Goal: Task Accomplishment & Management: Use online tool/utility

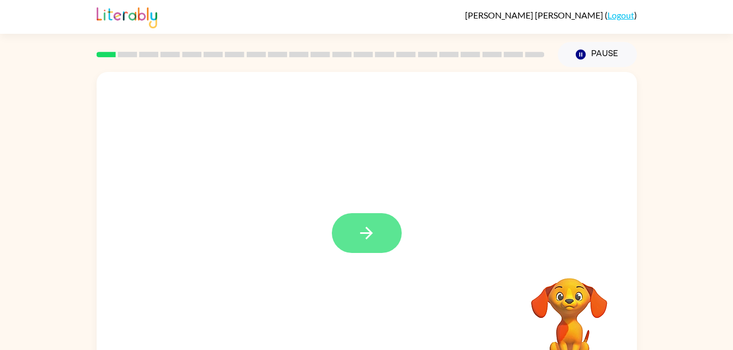
click at [356, 251] on button "button" at bounding box center [367, 233] width 70 height 40
click at [356, 251] on div at bounding box center [367, 228] width 540 height 312
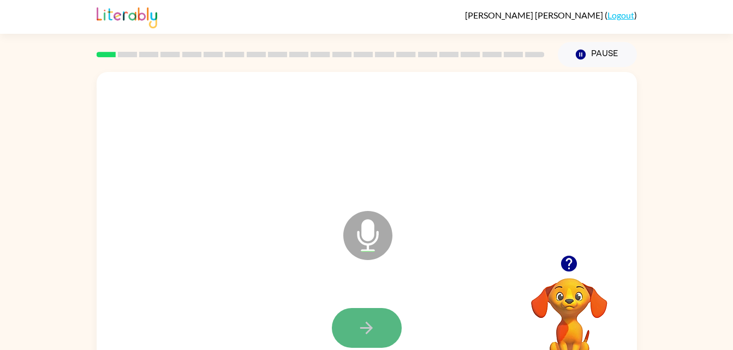
click at [388, 315] on button "button" at bounding box center [367, 328] width 70 height 40
click at [381, 322] on button "button" at bounding box center [367, 328] width 70 height 40
drag, startPoint x: 381, startPoint y: 322, endPoint x: 351, endPoint y: 332, distance: 31.6
click at [351, 332] on button "button" at bounding box center [367, 328] width 70 height 40
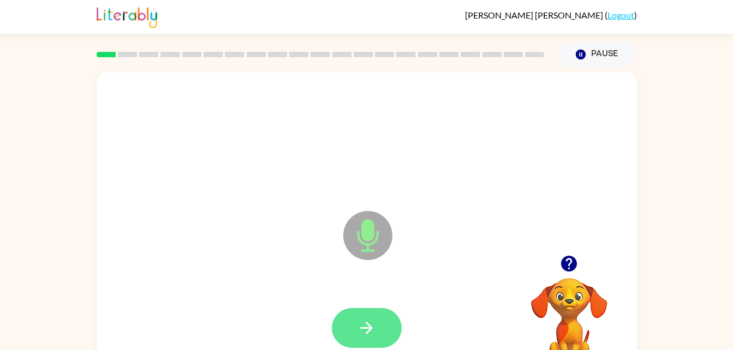
click at [348, 314] on button "button" at bounding box center [367, 328] width 70 height 40
click at [365, 326] on icon "button" at bounding box center [366, 328] width 19 height 19
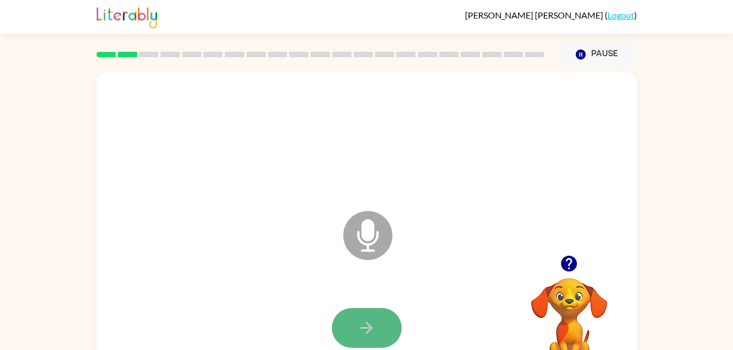
drag, startPoint x: 362, startPoint y: 328, endPoint x: 350, endPoint y: 320, distance: 14.2
click at [350, 320] on button "button" at bounding box center [367, 328] width 70 height 40
click at [364, 327] on icon "button" at bounding box center [366, 328] width 13 height 13
drag, startPoint x: 364, startPoint y: 327, endPoint x: 357, endPoint y: 331, distance: 7.6
click at [357, 331] on icon "button" at bounding box center [366, 328] width 19 height 19
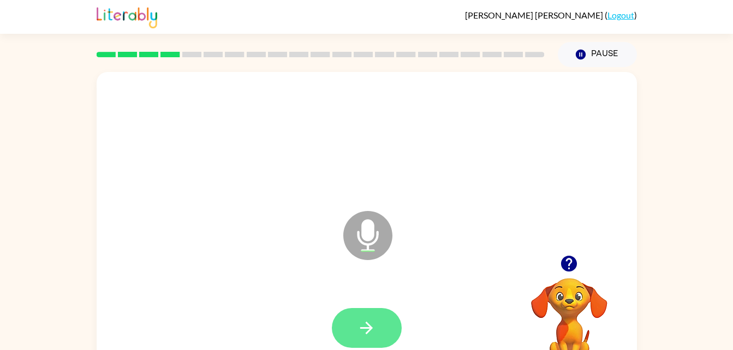
click at [357, 331] on icon "button" at bounding box center [366, 328] width 19 height 19
click at [371, 335] on icon "button" at bounding box center [366, 328] width 19 height 19
click at [368, 327] on icon "button" at bounding box center [366, 328] width 13 height 13
drag, startPoint x: 366, startPoint y: 328, endPoint x: 349, endPoint y: 326, distance: 17.1
click at [349, 326] on button "button" at bounding box center [367, 328] width 70 height 40
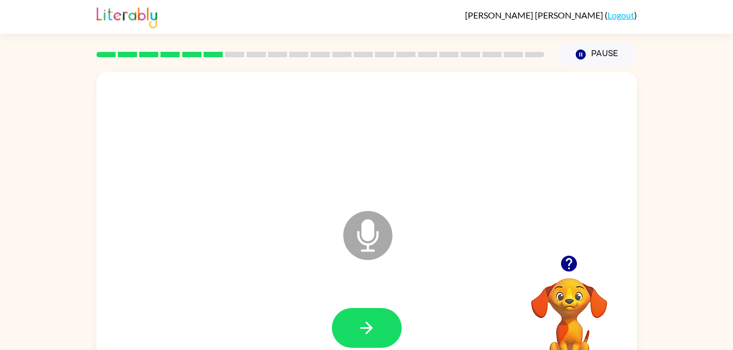
drag, startPoint x: 372, startPoint y: 331, endPoint x: 361, endPoint y: 330, distance: 10.9
click at [361, 330] on icon "button" at bounding box center [366, 328] width 19 height 19
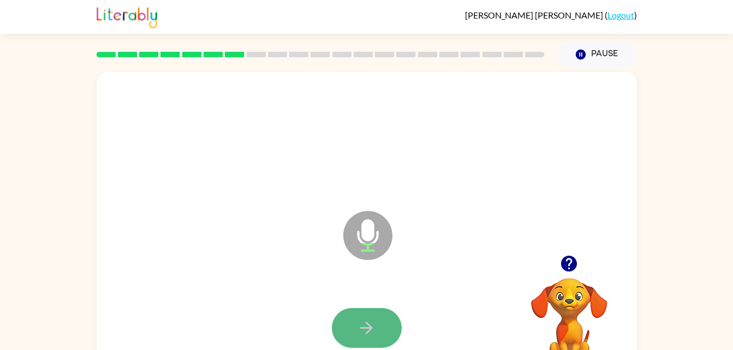
click at [369, 329] on icon "button" at bounding box center [366, 328] width 19 height 19
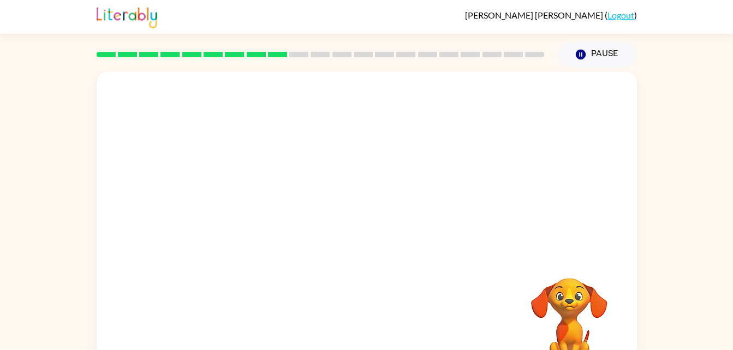
click at [369, 329] on div "Your browser must support playing .mp4 files to use Literably. Please try using…" at bounding box center [367, 228] width 540 height 312
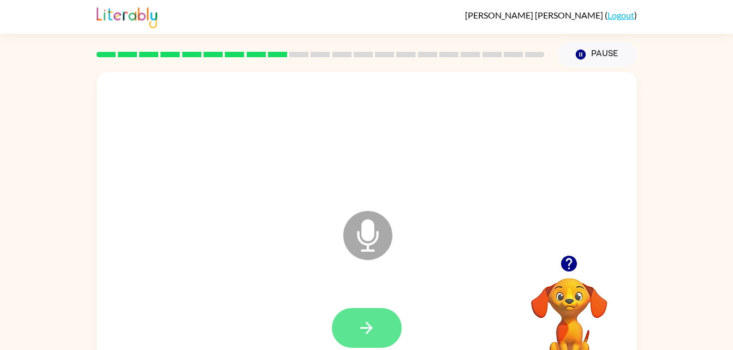
click at [369, 329] on icon "button" at bounding box center [366, 328] width 19 height 19
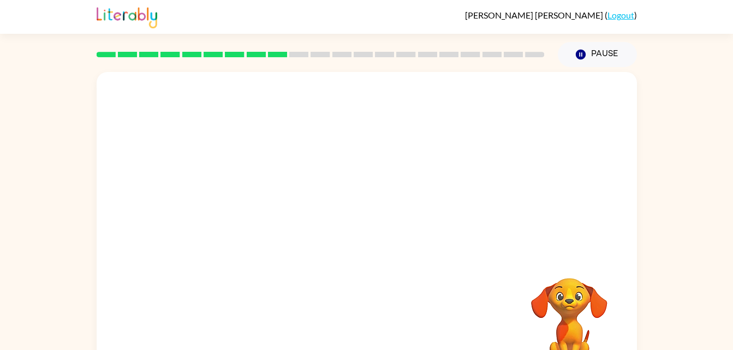
click at [369, 329] on div "Your browser must support playing .mp4 files to use Literably. Please try using…" at bounding box center [367, 228] width 540 height 312
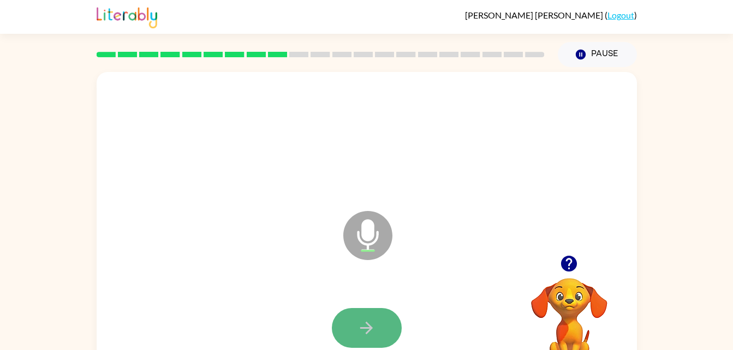
drag, startPoint x: 369, startPoint y: 329, endPoint x: 347, endPoint y: 328, distance: 21.9
click at [347, 328] on button "button" at bounding box center [367, 328] width 70 height 40
click at [372, 310] on button "button" at bounding box center [367, 328] width 70 height 40
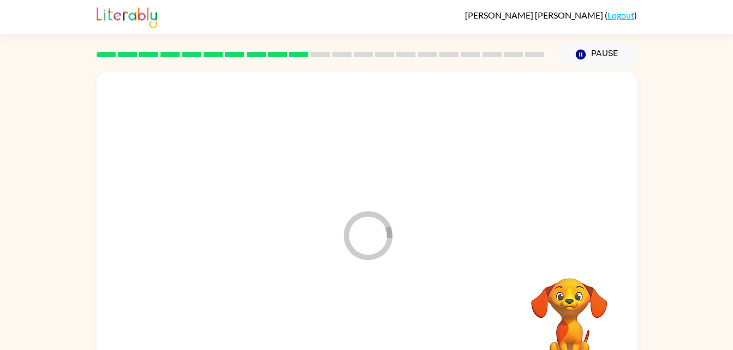
click at [357, 325] on div at bounding box center [366, 328] width 518 height 89
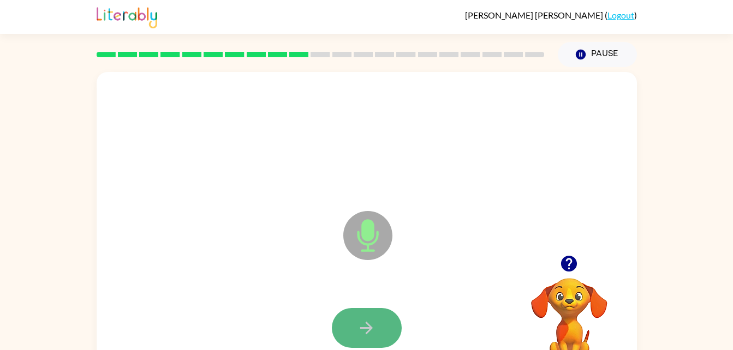
click at [359, 325] on icon "button" at bounding box center [366, 328] width 19 height 19
click at [371, 320] on icon "button" at bounding box center [366, 328] width 19 height 19
click at [374, 334] on icon "button" at bounding box center [366, 328] width 19 height 19
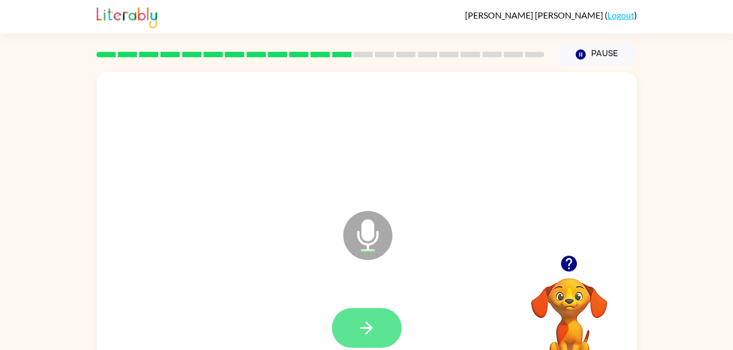
click at [370, 327] on icon "button" at bounding box center [366, 328] width 13 height 13
click at [376, 331] on button "button" at bounding box center [367, 328] width 70 height 40
click at [612, 238] on div "Microphone The Microphone is here when it is your turn to talk" at bounding box center [367, 228] width 540 height 312
click at [383, 326] on button "button" at bounding box center [367, 328] width 70 height 40
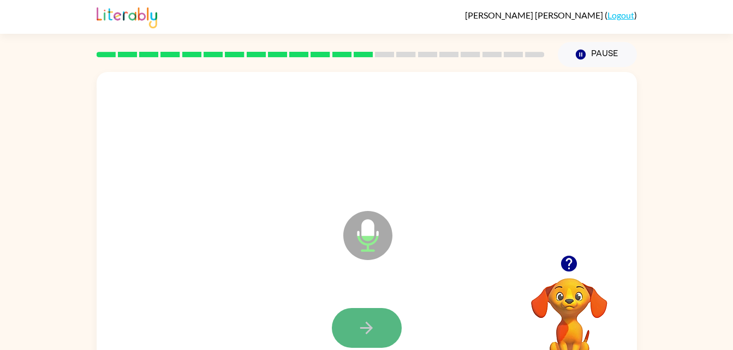
click at [358, 324] on icon "button" at bounding box center [366, 328] width 19 height 19
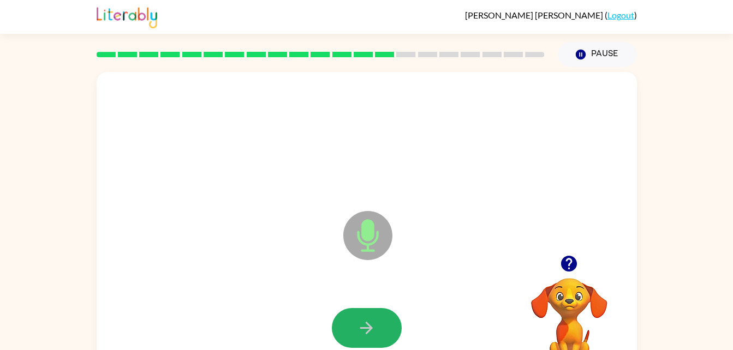
click at [358, 324] on icon "button" at bounding box center [366, 328] width 19 height 19
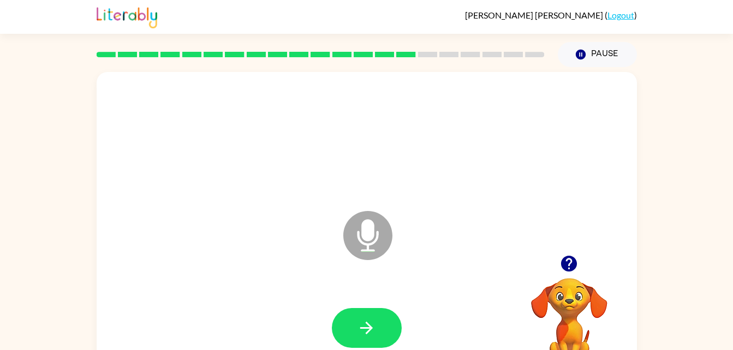
click at [358, 324] on icon "button" at bounding box center [366, 328] width 19 height 19
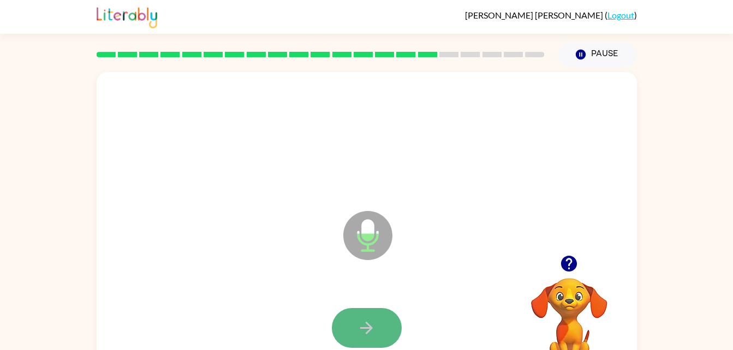
click at [361, 319] on icon "button" at bounding box center [366, 328] width 19 height 19
click at [360, 321] on icon "button" at bounding box center [366, 328] width 19 height 19
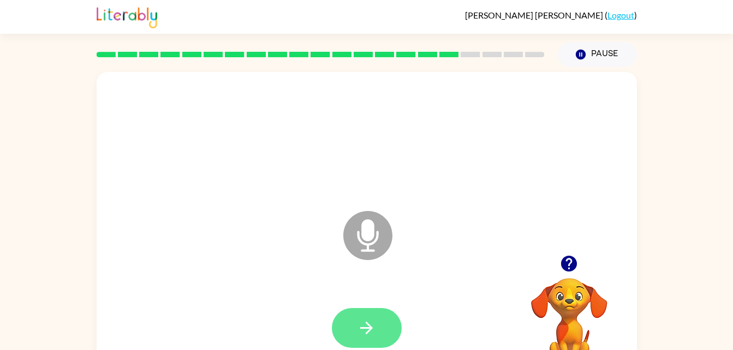
click at [360, 325] on icon "button" at bounding box center [366, 328] width 19 height 19
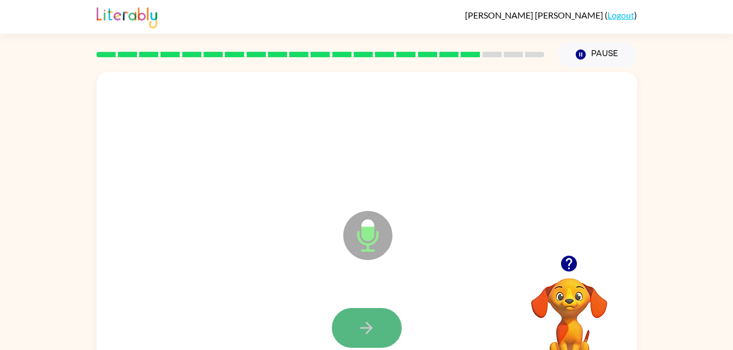
click at [362, 330] on icon "button" at bounding box center [366, 328] width 19 height 19
click at [363, 325] on icon "button" at bounding box center [366, 328] width 19 height 19
click at [361, 326] on icon "button" at bounding box center [366, 328] width 19 height 19
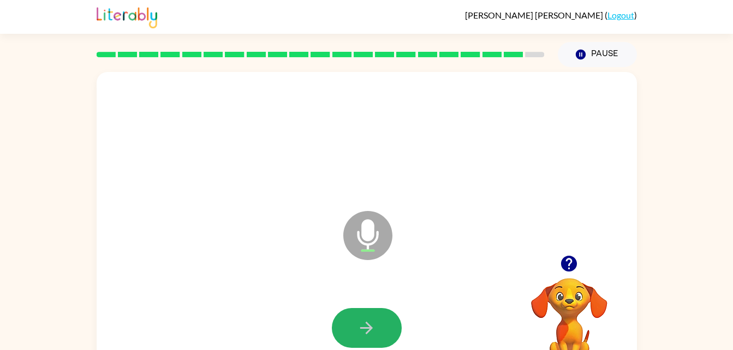
click at [361, 326] on icon "button" at bounding box center [366, 328] width 19 height 19
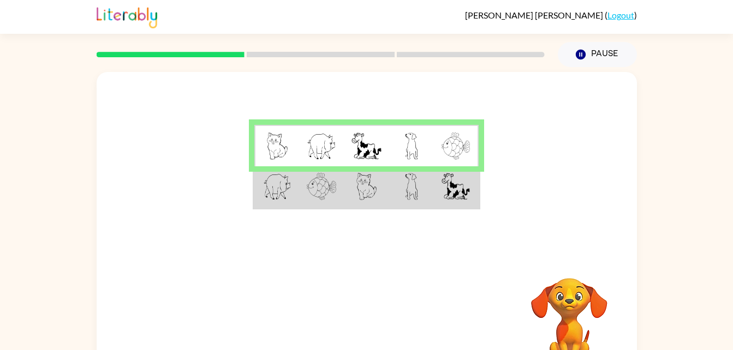
click at [403, 184] on td at bounding box center [411, 187] width 45 height 42
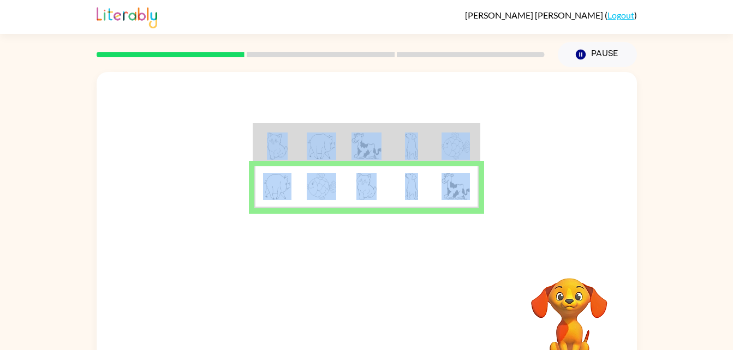
click at [403, 184] on td at bounding box center [411, 187] width 45 height 42
drag, startPoint x: 403, startPoint y: 184, endPoint x: 381, endPoint y: 181, distance: 22.5
click at [381, 181] on td at bounding box center [366, 187] width 45 height 42
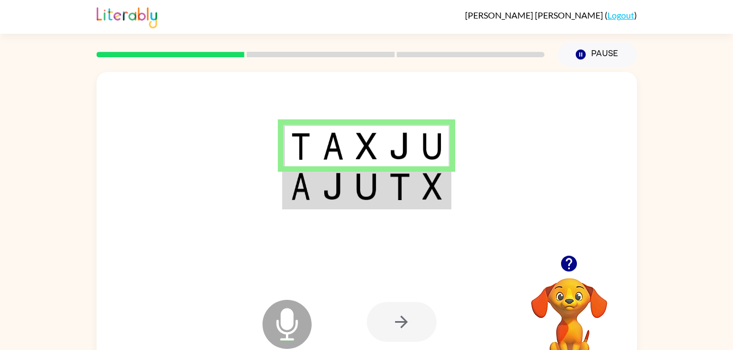
click at [418, 189] on td at bounding box center [432, 187] width 33 height 42
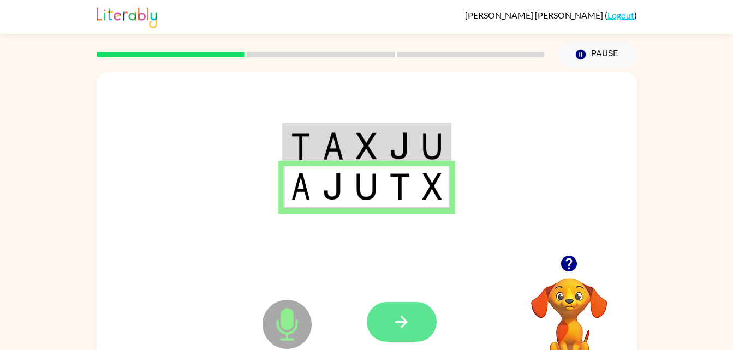
click at [418, 329] on button "button" at bounding box center [402, 322] width 70 height 40
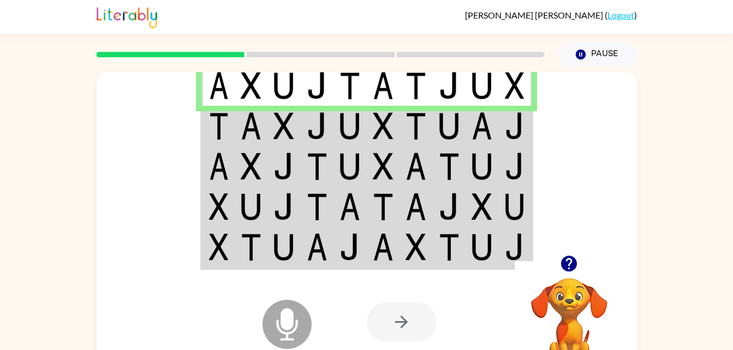
click at [426, 127] on img at bounding box center [415, 125] width 21 height 27
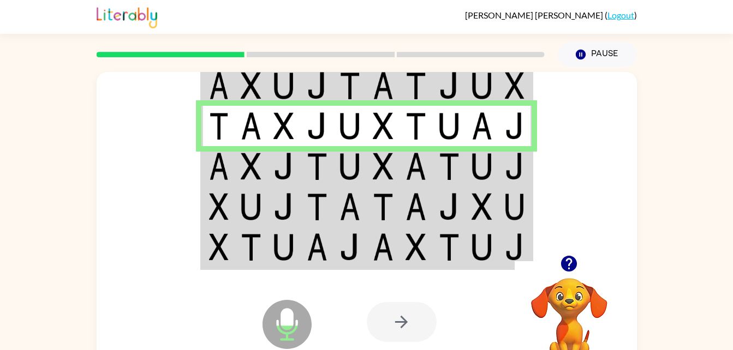
click at [416, 162] on img at bounding box center [415, 166] width 21 height 27
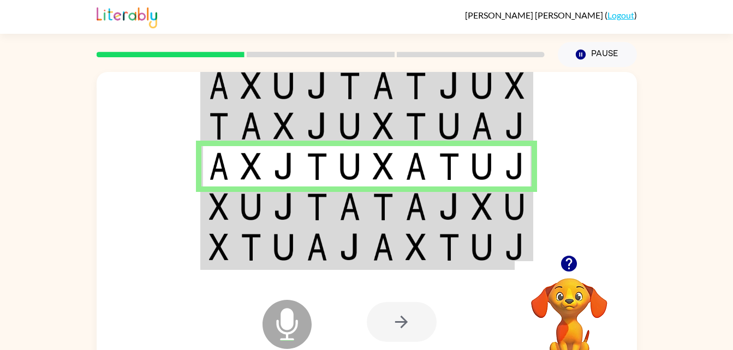
click at [280, 211] on img at bounding box center [283, 206] width 21 height 27
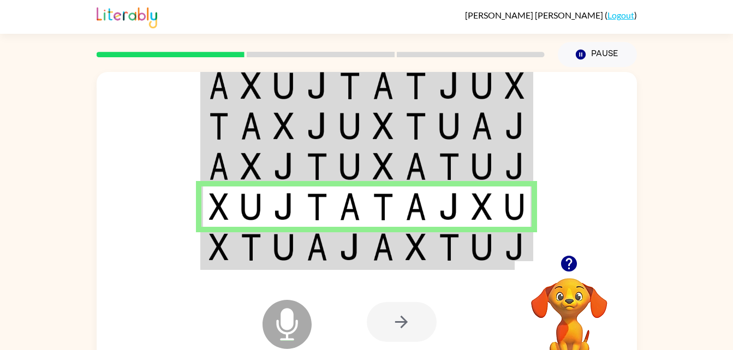
click at [410, 248] on img at bounding box center [415, 247] width 21 height 27
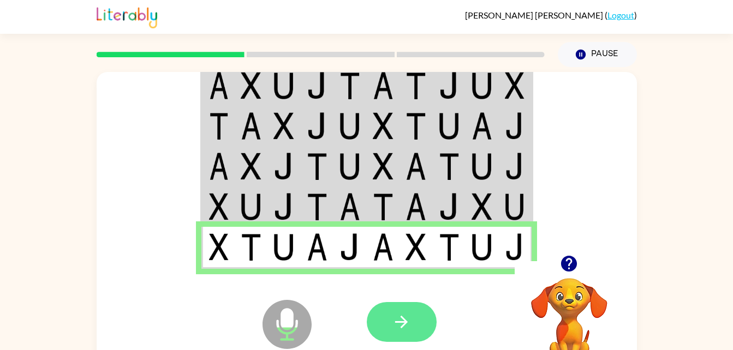
click at [412, 316] on button "button" at bounding box center [402, 322] width 70 height 40
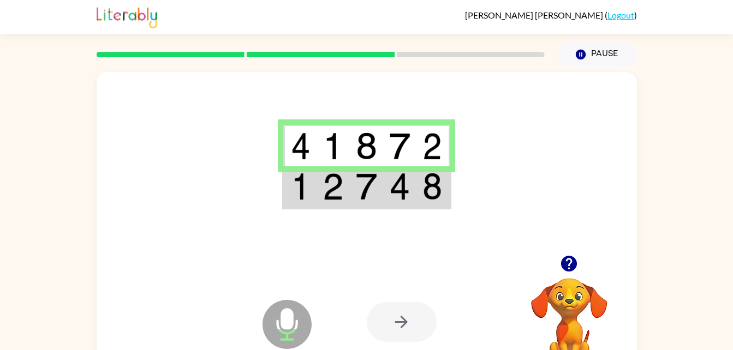
click at [361, 194] on img at bounding box center [366, 186] width 21 height 27
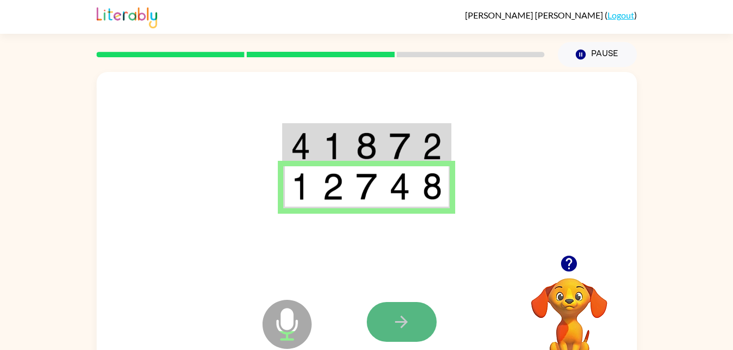
click at [385, 336] on button "button" at bounding box center [402, 322] width 70 height 40
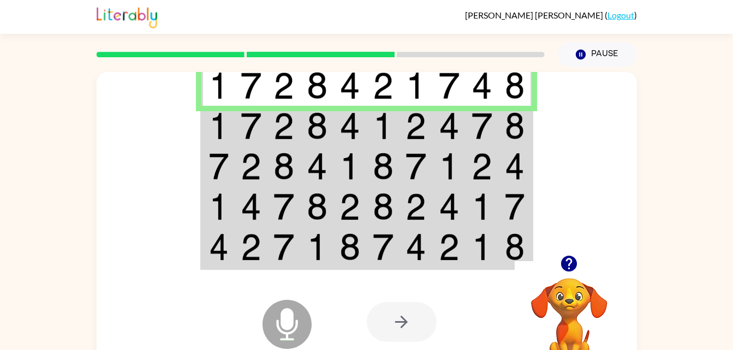
click at [295, 124] on td at bounding box center [283, 126] width 33 height 40
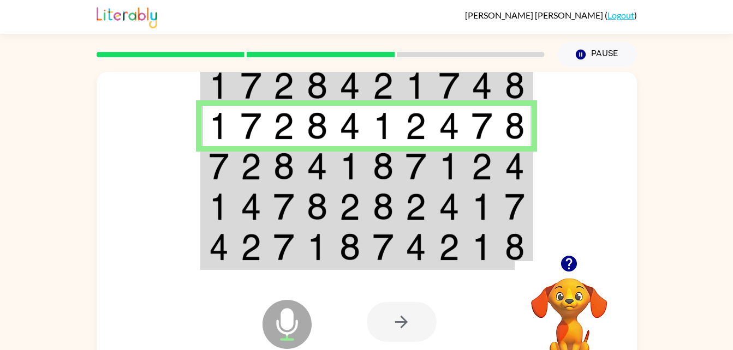
click at [403, 161] on td at bounding box center [415, 166] width 33 height 40
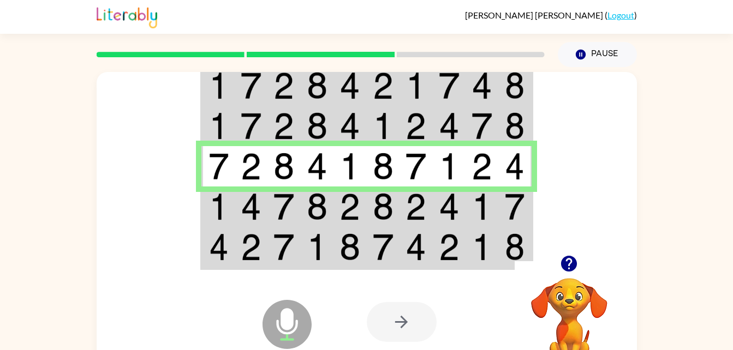
click at [235, 204] on td at bounding box center [251, 207] width 33 height 40
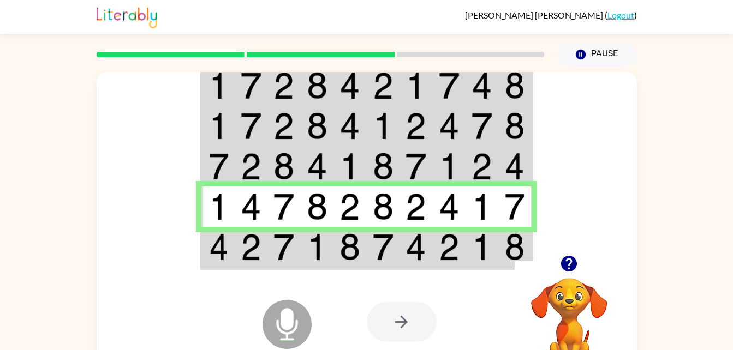
click at [320, 259] on img at bounding box center [317, 247] width 21 height 27
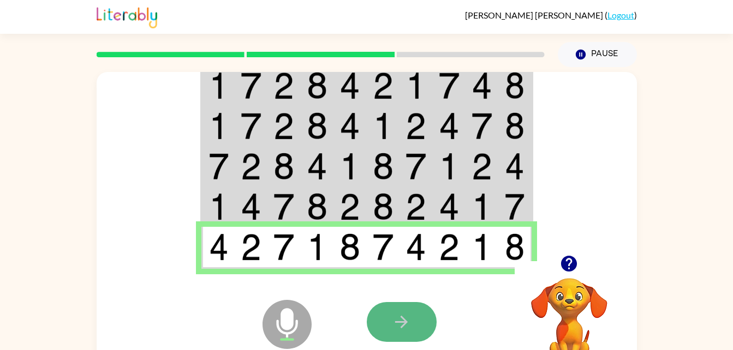
click at [410, 316] on icon "button" at bounding box center [401, 322] width 19 height 19
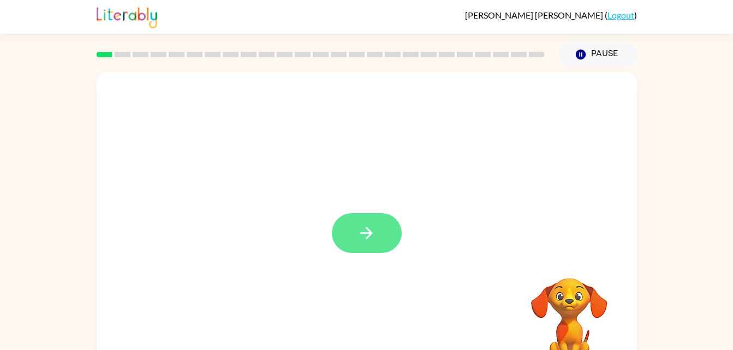
click at [361, 232] on icon "button" at bounding box center [366, 233] width 19 height 19
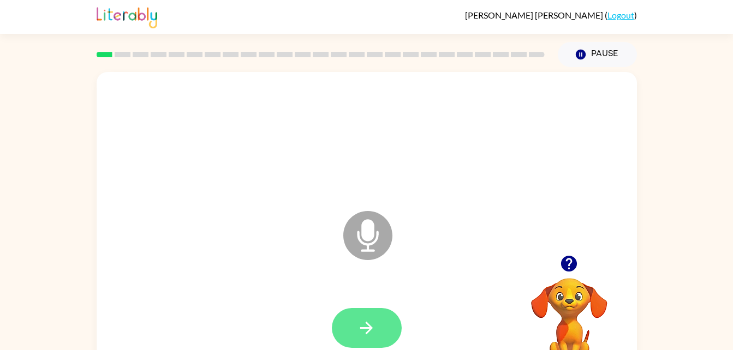
click at [373, 315] on button "button" at bounding box center [367, 328] width 70 height 40
click at [383, 333] on button "button" at bounding box center [367, 328] width 70 height 40
click at [374, 334] on icon "button" at bounding box center [366, 328] width 19 height 19
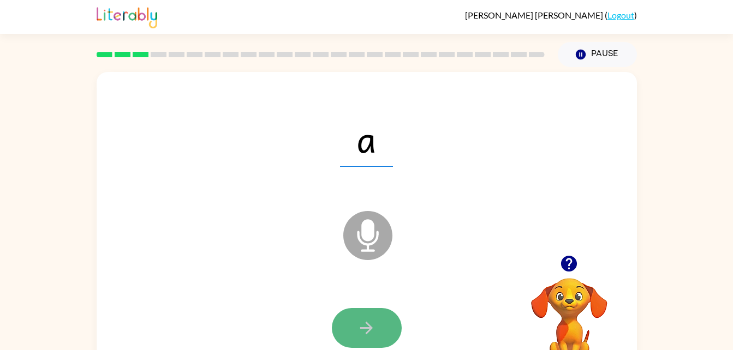
click at [367, 325] on icon "button" at bounding box center [366, 328] width 19 height 19
click at [368, 329] on icon "button" at bounding box center [366, 328] width 19 height 19
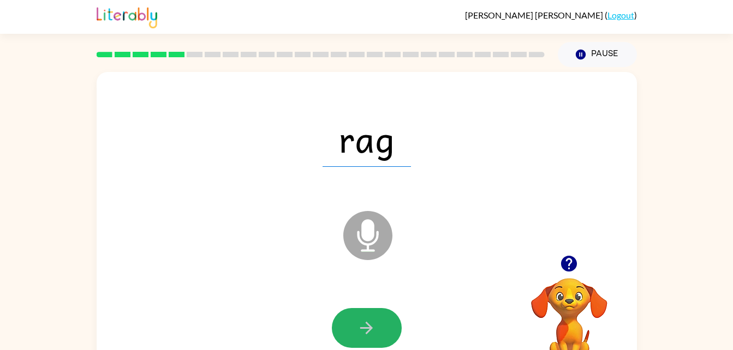
click at [368, 329] on icon "button" at bounding box center [366, 328] width 19 height 19
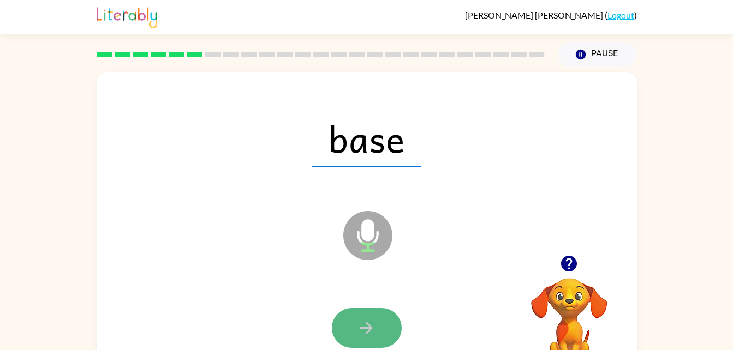
click at [385, 327] on button "button" at bounding box center [367, 328] width 70 height 40
click at [377, 327] on button "button" at bounding box center [367, 328] width 70 height 40
click at [377, 330] on button "button" at bounding box center [367, 328] width 70 height 40
click at [372, 328] on icon "button" at bounding box center [366, 328] width 13 height 13
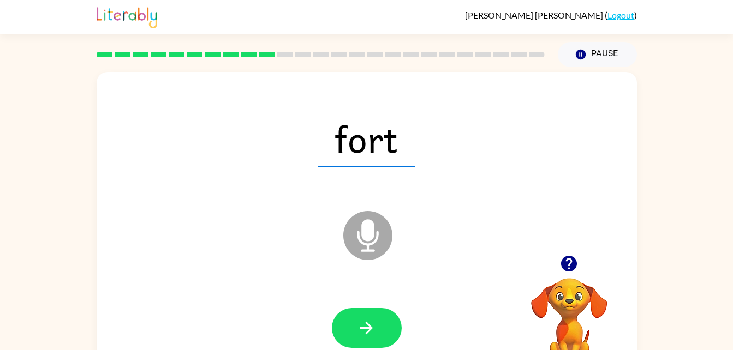
drag, startPoint x: 372, startPoint y: 328, endPoint x: 355, endPoint y: 330, distance: 17.1
click at [355, 330] on button "button" at bounding box center [367, 328] width 70 height 40
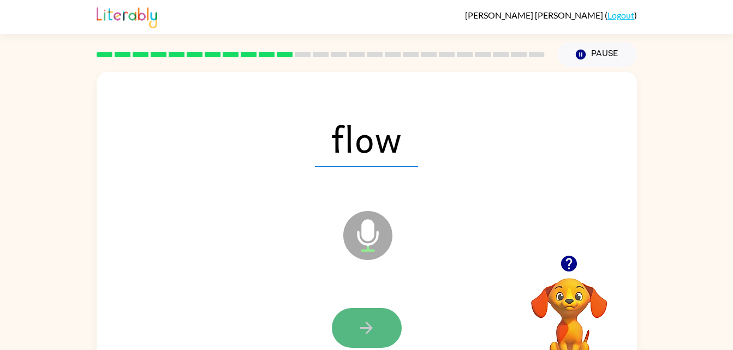
click at [373, 324] on icon "button" at bounding box center [366, 328] width 19 height 19
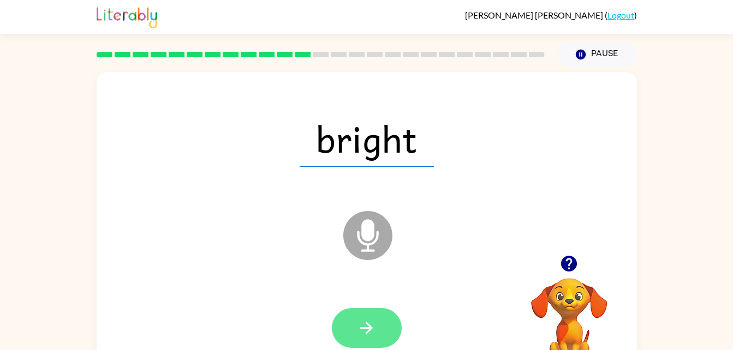
click at [374, 325] on icon "button" at bounding box center [366, 328] width 19 height 19
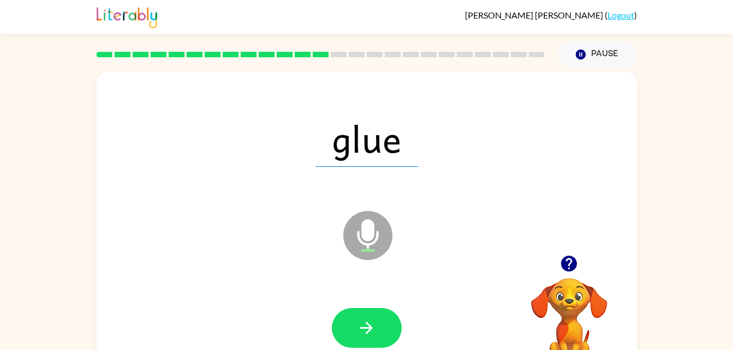
click at [358, 328] on icon "button" at bounding box center [366, 328] width 19 height 19
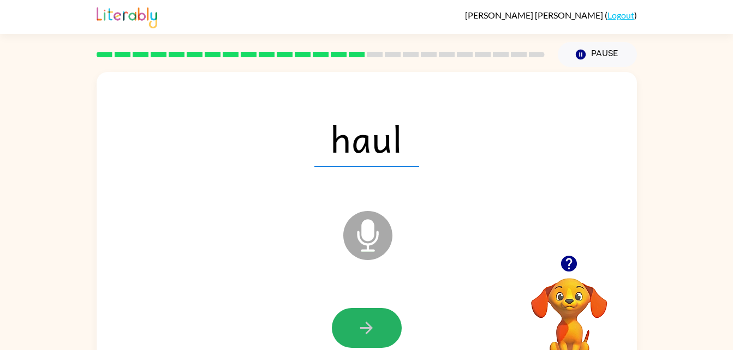
click at [358, 328] on icon "button" at bounding box center [366, 328] width 19 height 19
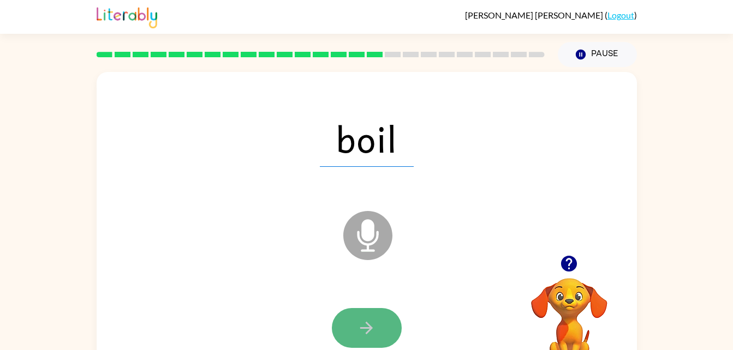
click at [370, 321] on icon "button" at bounding box center [366, 328] width 19 height 19
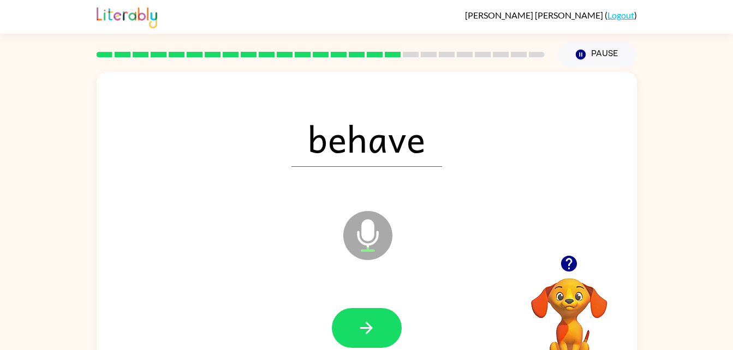
click at [370, 321] on icon "button" at bounding box center [366, 328] width 19 height 19
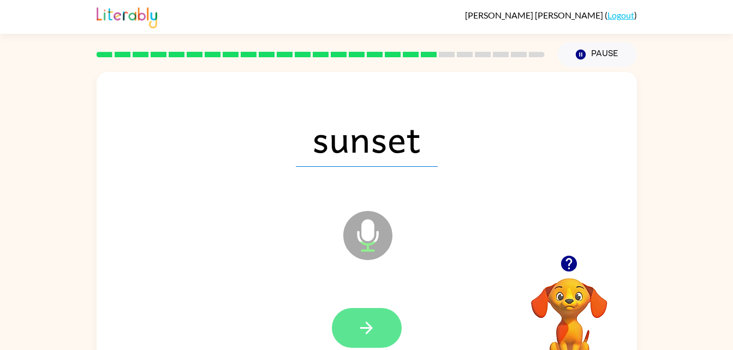
click at [363, 331] on icon "button" at bounding box center [366, 328] width 19 height 19
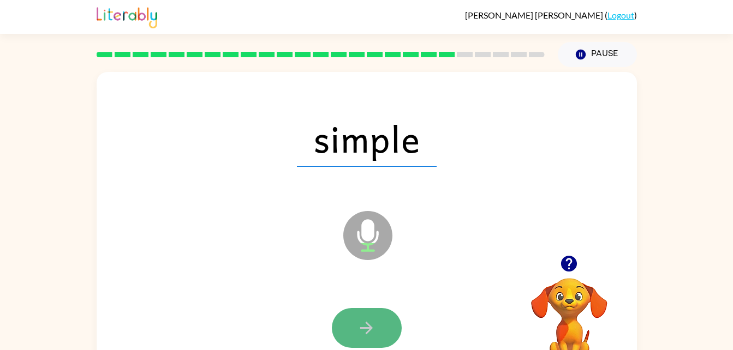
click at [364, 320] on icon "button" at bounding box center [366, 328] width 19 height 19
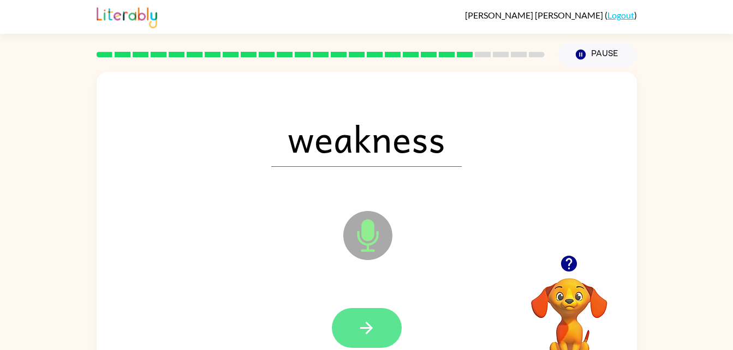
click at [367, 322] on icon "button" at bounding box center [366, 328] width 19 height 19
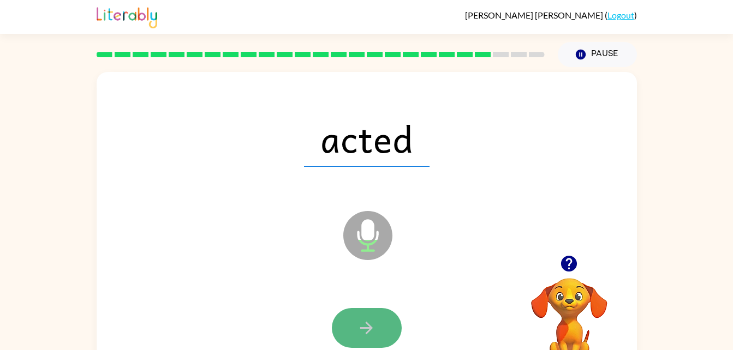
click at [367, 322] on icon "button" at bounding box center [366, 328] width 19 height 19
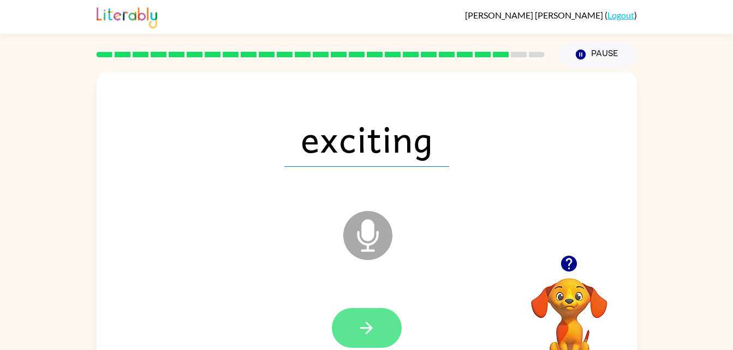
click at [369, 324] on icon "button" at bounding box center [366, 328] width 19 height 19
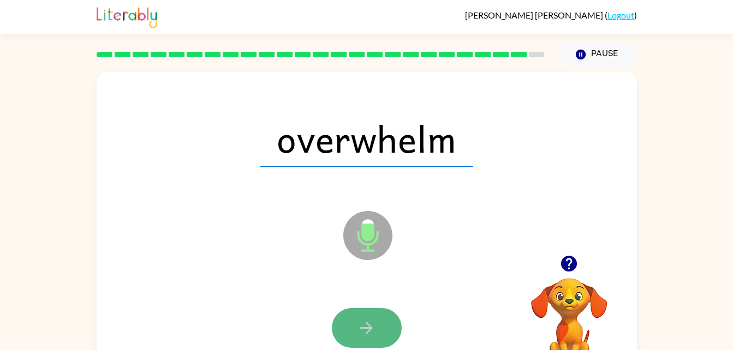
click at [368, 331] on icon "button" at bounding box center [366, 328] width 13 height 13
